Goal: Find specific page/section: Find specific page/section

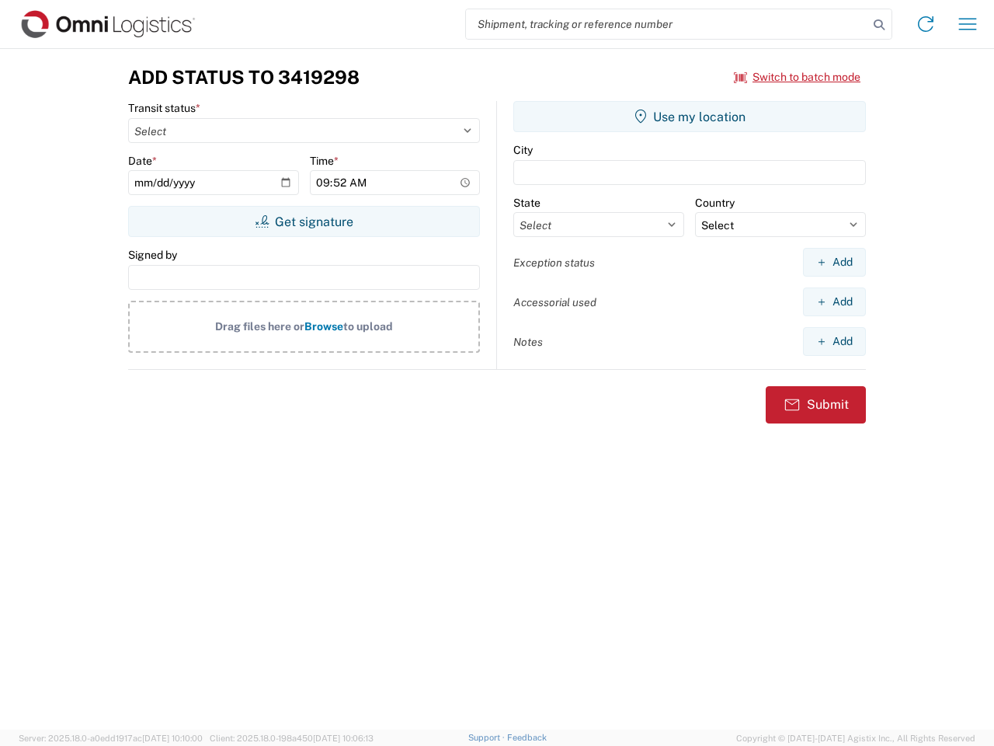
click at [667, 24] on input "search" at bounding box center [667, 24] width 402 height 30
click at [879, 25] on icon at bounding box center [880, 25] width 22 height 22
click at [926, 24] on icon at bounding box center [926, 24] width 25 height 25
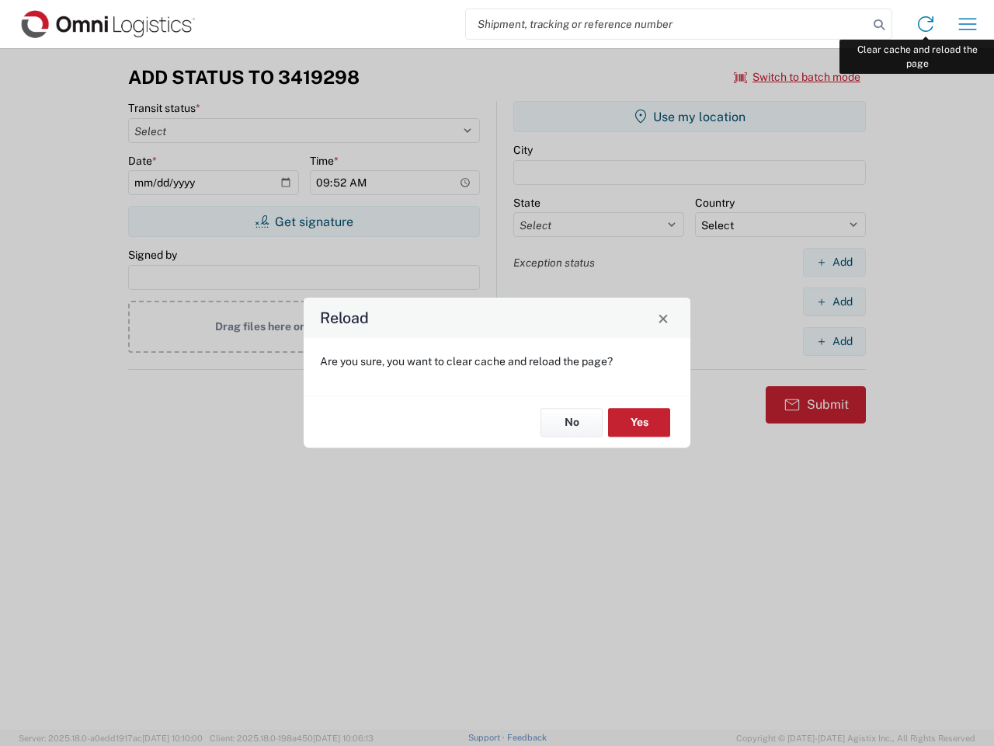
click at [968, 24] on div "Reload Are you sure, you want to clear cache and reload the page? No Yes" at bounding box center [497, 373] width 994 height 746
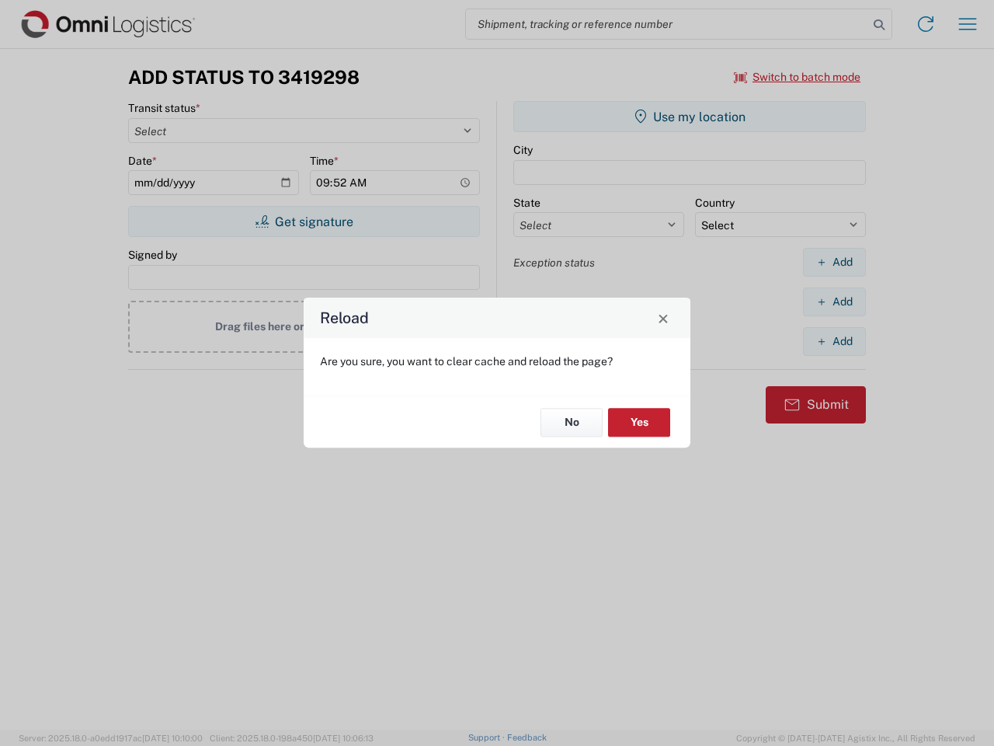
click at [798, 77] on div "Reload Are you sure, you want to clear cache and reload the page? No Yes" at bounding box center [497, 373] width 994 height 746
click at [304, 221] on div "Reload Are you sure, you want to clear cache and reload the page? No Yes" at bounding box center [497, 373] width 994 height 746
click at [690, 117] on div "Reload Are you sure, you want to clear cache and reload the page? No Yes" at bounding box center [497, 373] width 994 height 746
click at [834, 262] on div "Reload Are you sure, you want to clear cache and reload the page? No Yes" at bounding box center [497, 373] width 994 height 746
click at [834, 301] on div "Reload Are you sure, you want to clear cache and reload the page? No Yes" at bounding box center [497, 373] width 994 height 746
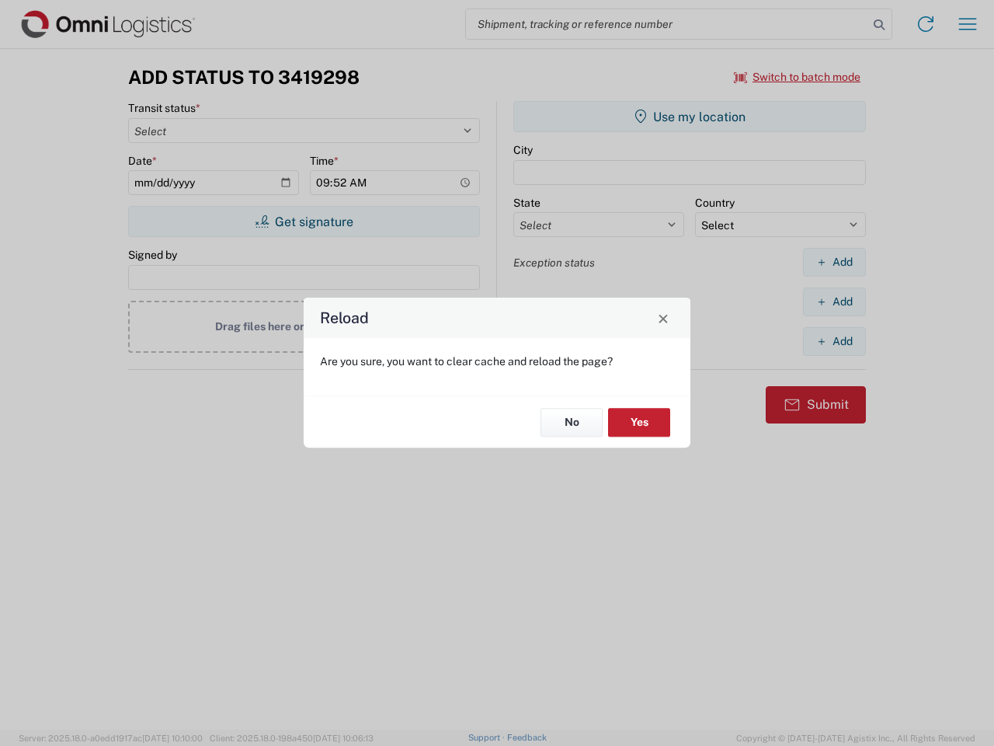
click at [834, 341] on div "Reload Are you sure, you want to clear cache and reload the page? No Yes" at bounding box center [497, 373] width 994 height 746
